Goal: Transaction & Acquisition: Purchase product/service

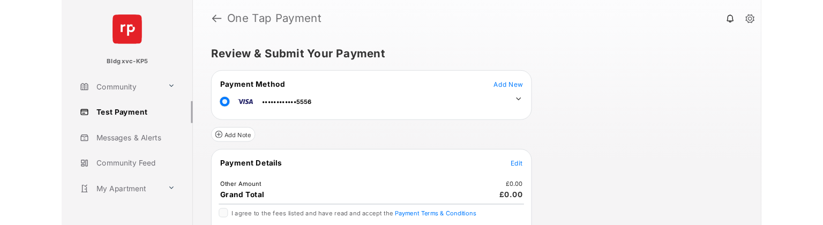
scroll to position [70, 0]
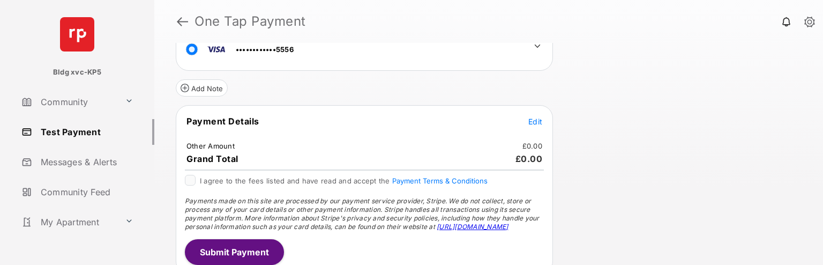
click at [538, 117] on span "Edit" at bounding box center [535, 121] width 14 height 9
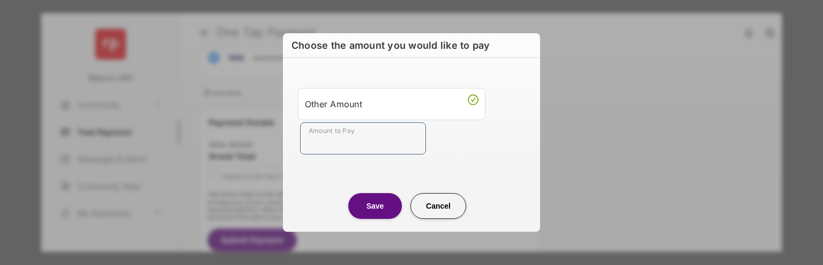
click at [383, 151] on input "Amount to Pay" at bounding box center [363, 138] width 126 height 32
type input "**"
click at [384, 200] on button "Save" at bounding box center [375, 206] width 54 height 26
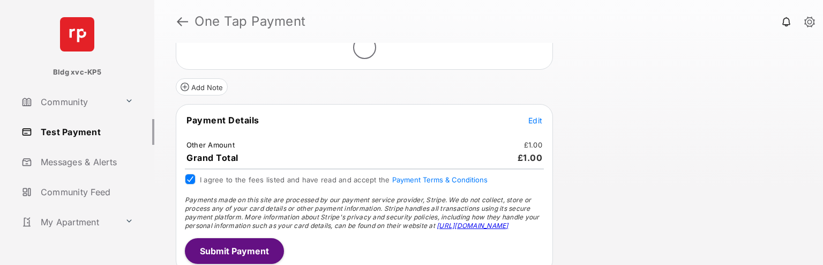
click at [217, 249] on button "Submit Payment" at bounding box center [234, 251] width 99 height 26
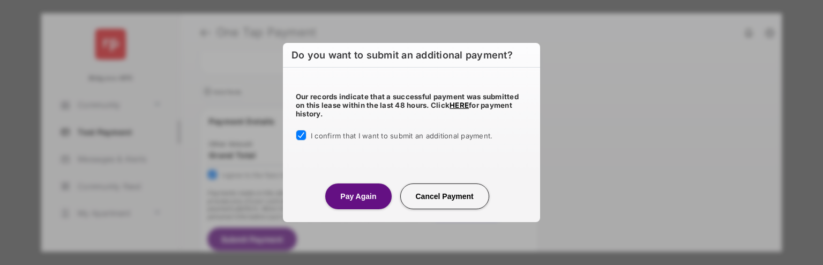
click at [364, 194] on button "Pay Again" at bounding box center [358, 196] width 66 height 26
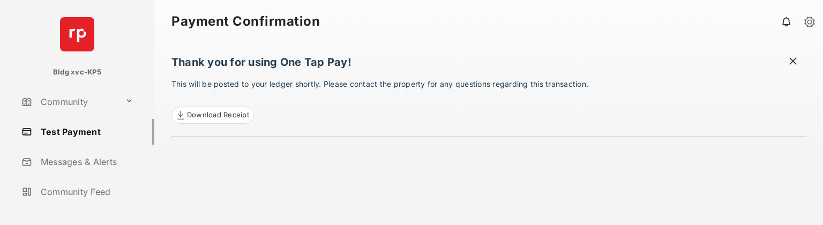
click at [91, 131] on link "Test Payment" at bounding box center [85, 132] width 137 height 26
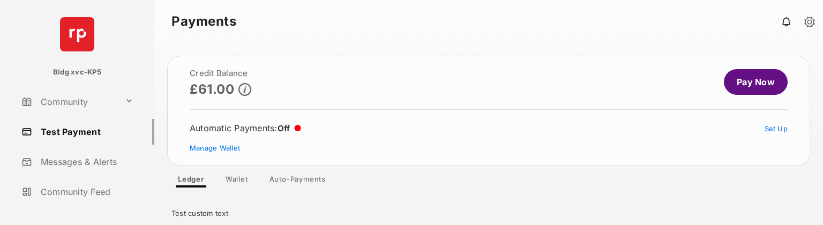
click at [738, 86] on link "Pay Now" at bounding box center [756, 82] width 64 height 26
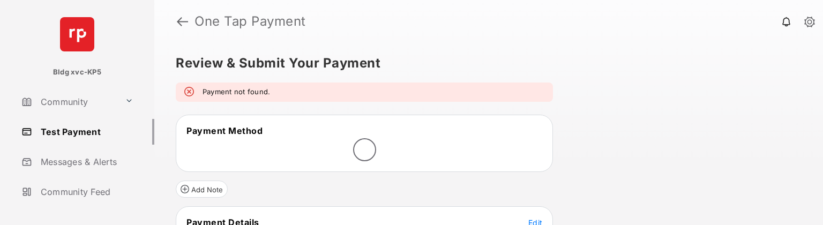
click at [81, 131] on link "Test Payment" at bounding box center [85, 132] width 137 height 26
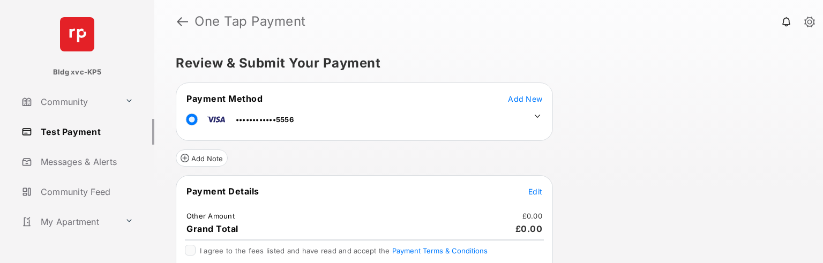
click at [527, 187] on tr "Payment Details Edit" at bounding box center [364, 197] width 374 height 25
click at [528, 188] on td "Edit" at bounding box center [535, 191] width 15 height 12
click at [532, 188] on span "Edit" at bounding box center [535, 191] width 14 height 9
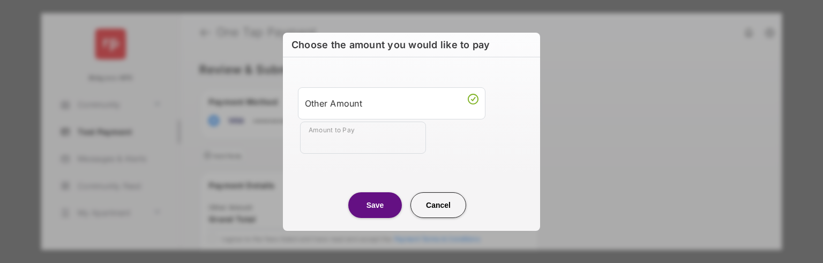
click at [366, 136] on input "Amount to Pay" at bounding box center [363, 138] width 126 height 32
type input "*****"
click at [362, 199] on button "Save" at bounding box center [375, 205] width 54 height 26
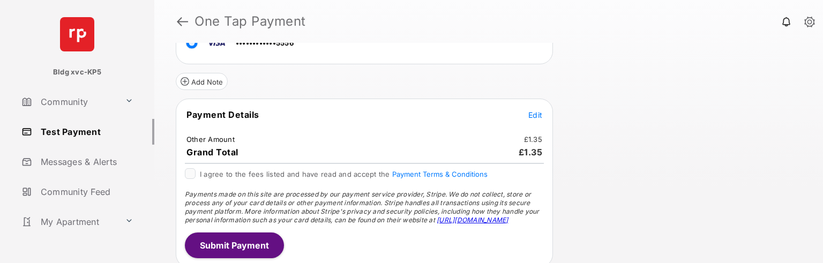
scroll to position [79, 0]
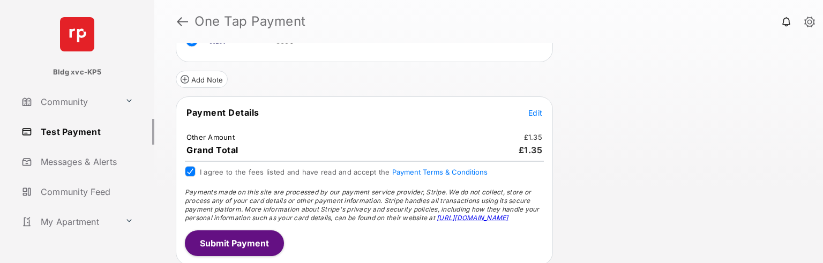
click at [245, 236] on button "Submit Payment" at bounding box center [234, 243] width 99 height 26
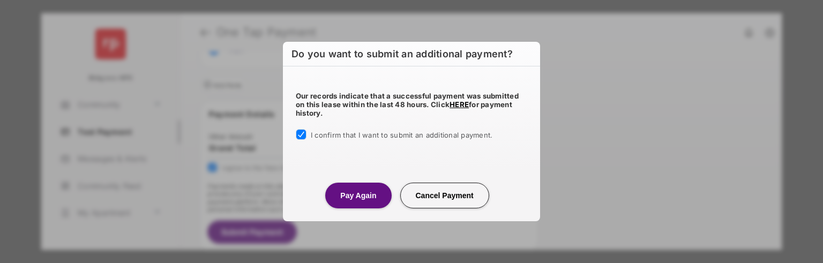
click at [352, 196] on button "Pay Again" at bounding box center [358, 196] width 66 height 26
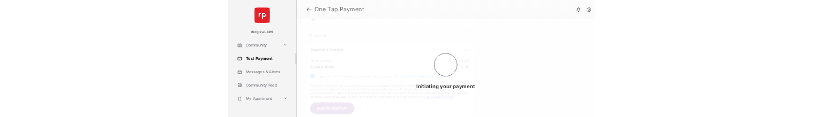
scroll to position [0, 0]
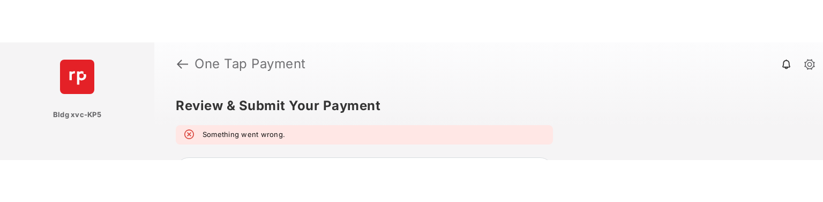
scroll to position [257, 0]
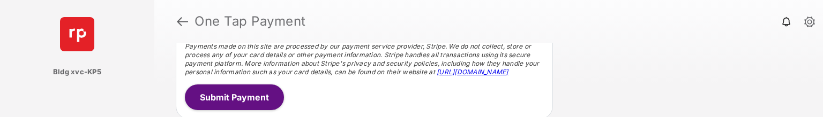
click at [248, 93] on button "Submit Payment" at bounding box center [234, 98] width 99 height 26
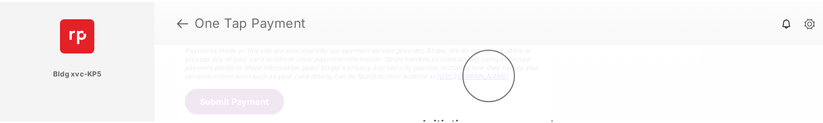
scroll to position [251, 0]
